Goal: Navigation & Orientation: Find specific page/section

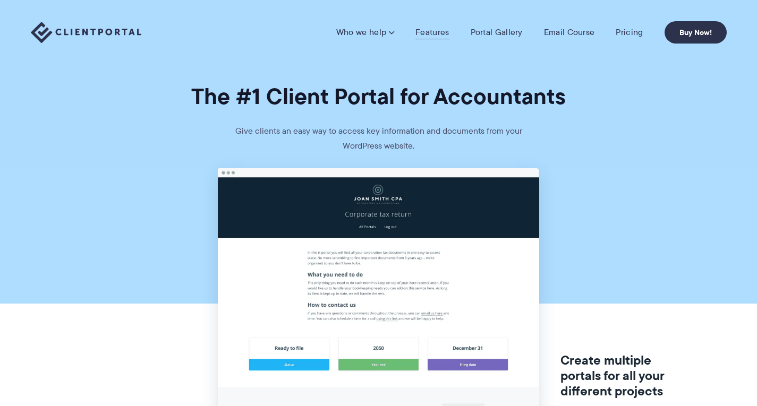
click at [432, 32] on link "Features" at bounding box center [431, 32] width 33 height 11
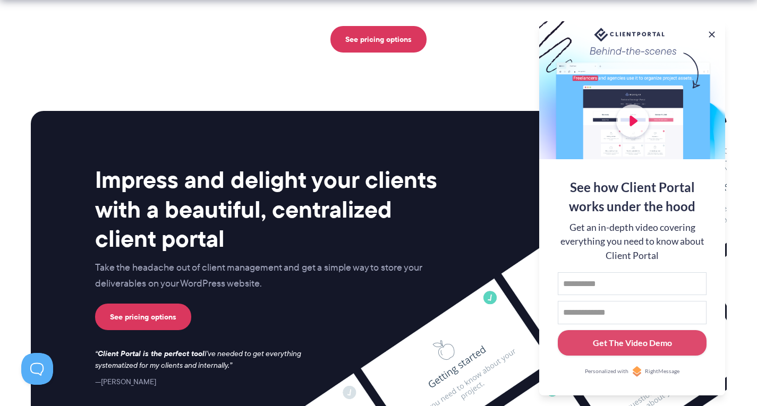
scroll to position [2602, 0]
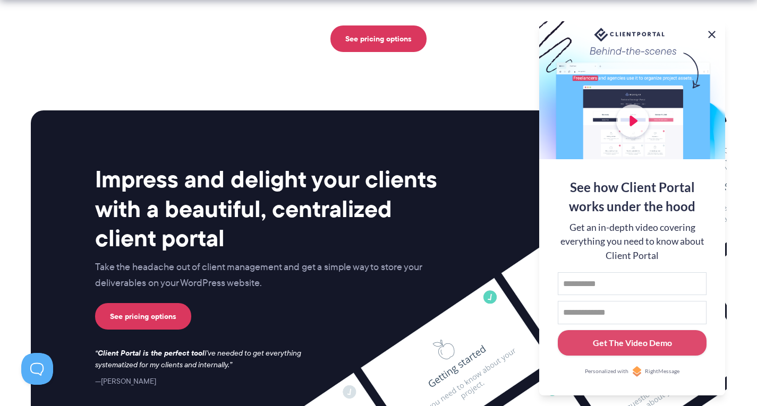
click at [711, 32] on button at bounding box center [711, 34] width 13 height 13
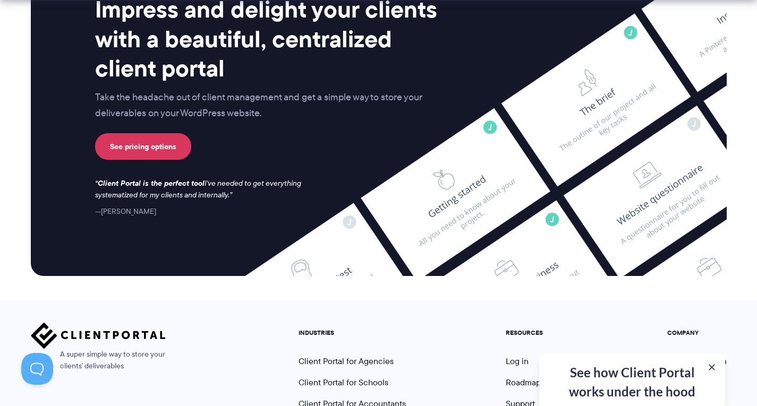
scroll to position [2873, 0]
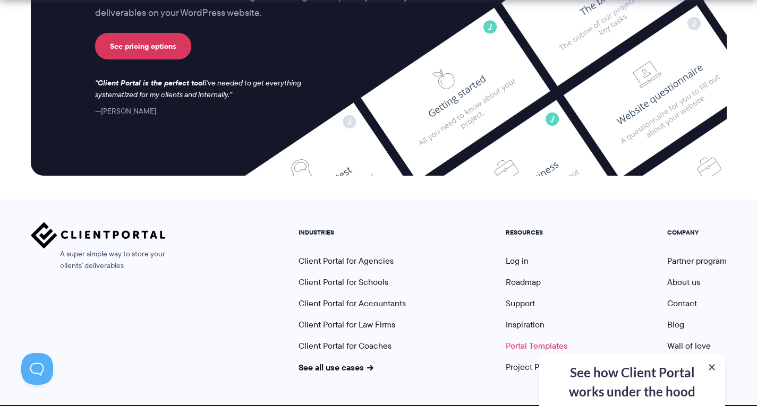
click at [530, 340] on link "Portal Templates" at bounding box center [536, 346] width 62 height 12
